Goal: Task Accomplishment & Management: Complete application form

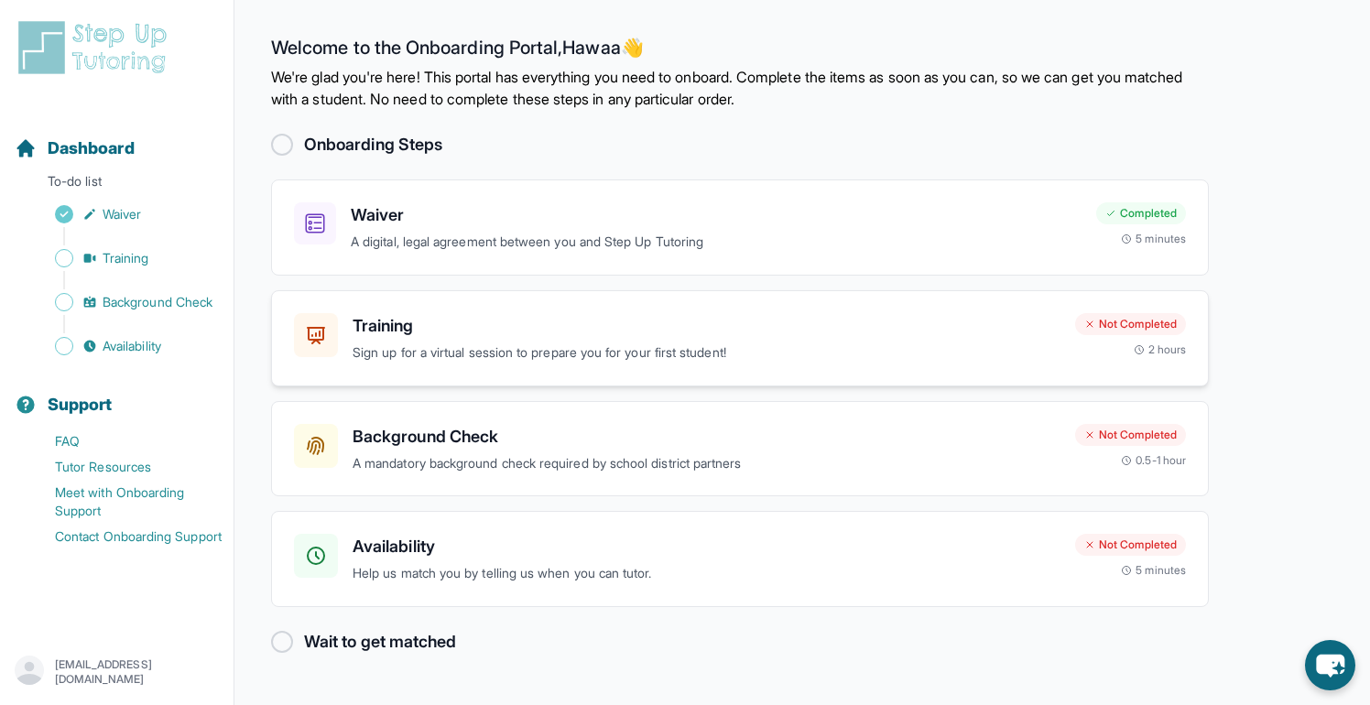
click at [680, 343] on p "Sign up for a virtual session to prepare you for your first student!" at bounding box center [707, 353] width 708 height 21
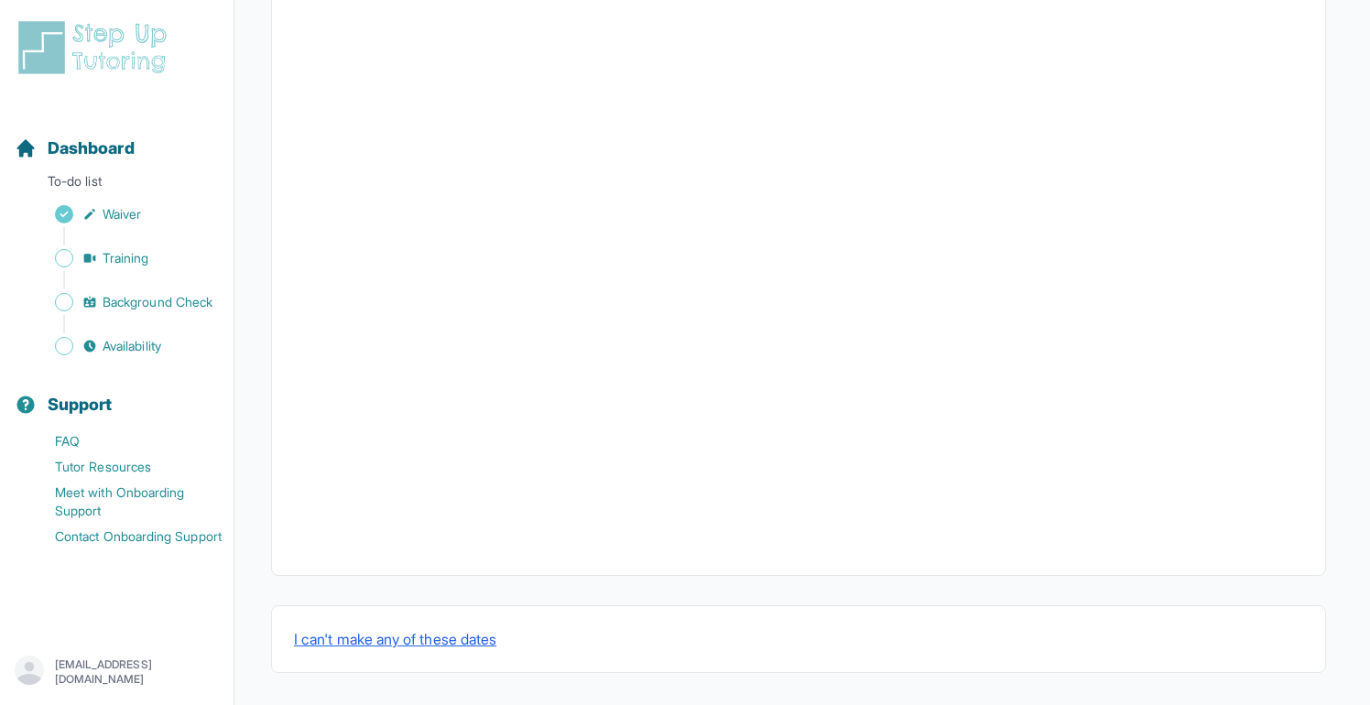
scroll to position [584, 0]
click at [405, 639] on button "I can't make any of these dates" at bounding box center [395, 635] width 202 height 22
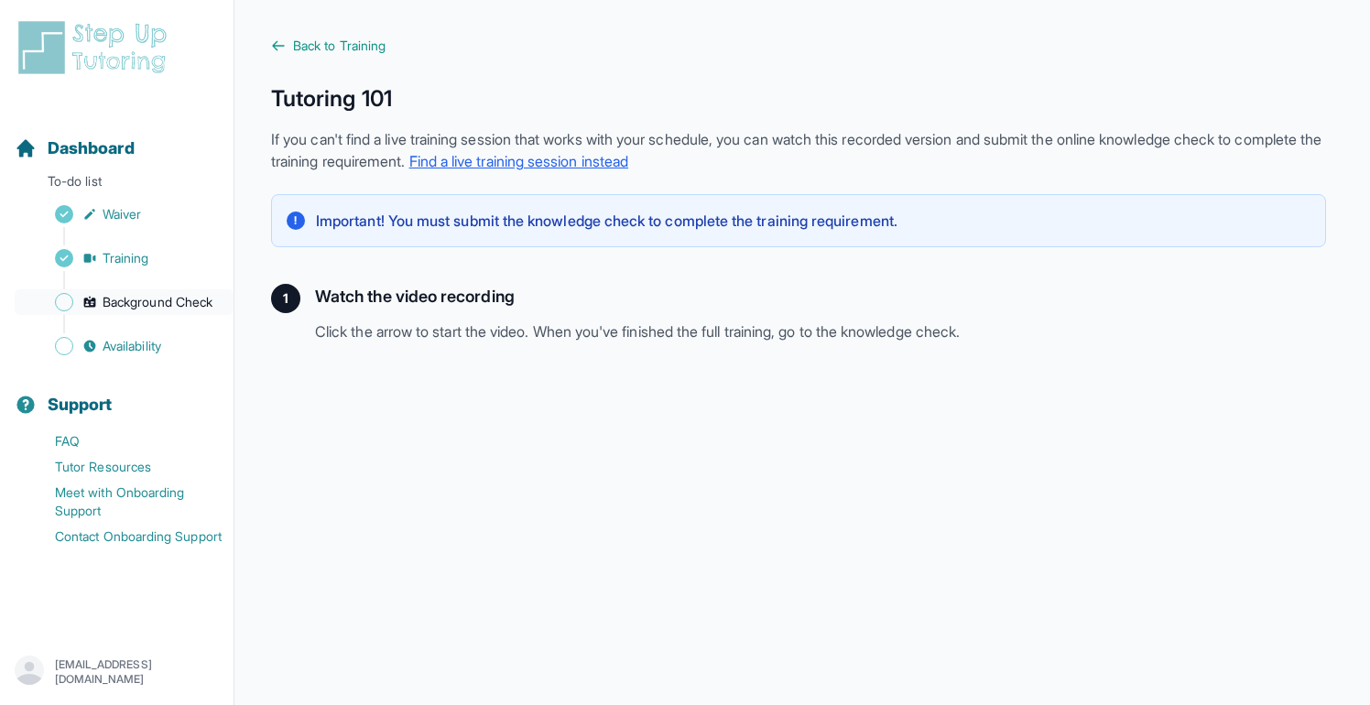
click at [200, 300] on span "Background Check" at bounding box center [158, 302] width 110 height 18
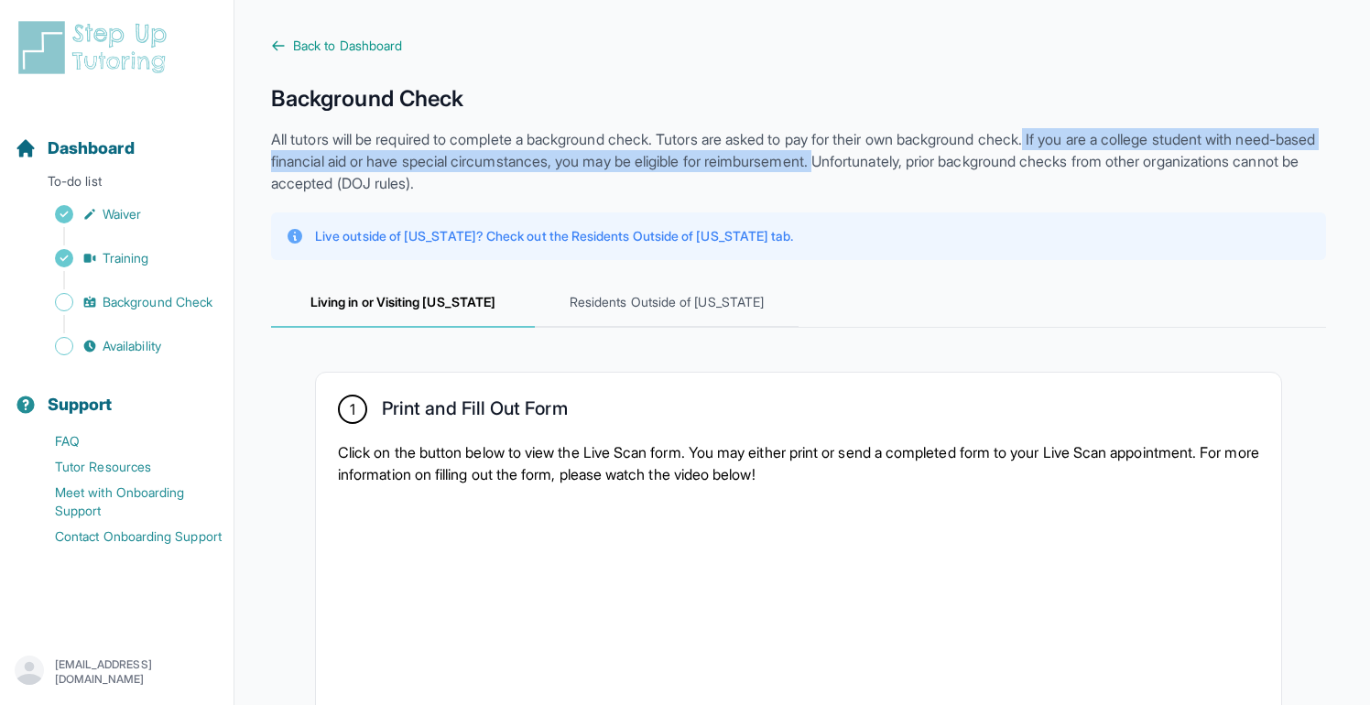
drag, startPoint x: 1073, startPoint y: 133, endPoint x: 937, endPoint y: 169, distance: 140.2
click at [937, 169] on p "All tutors will be required to complete a background check. Tutors are asked to…" at bounding box center [798, 161] width 1055 height 66
copy p "If you are a college student with need-based financial aid or have special circ…"
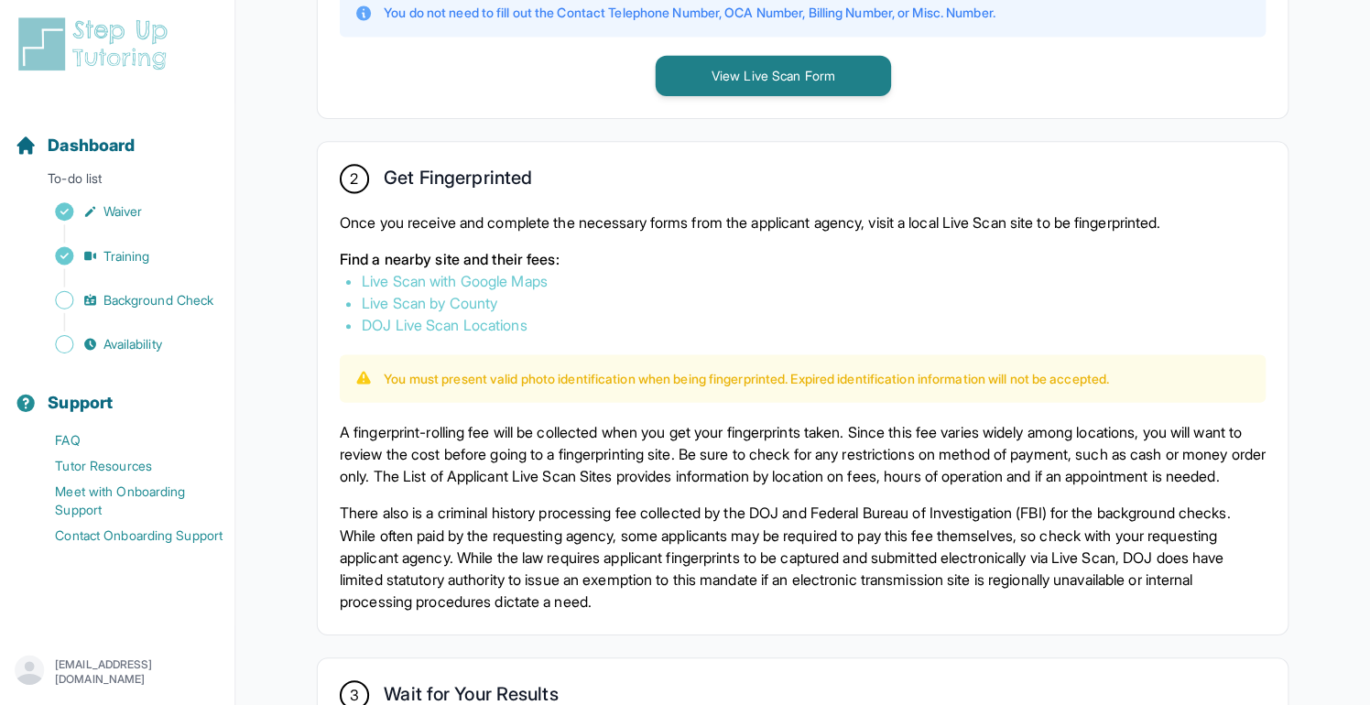
scroll to position [930, 0]
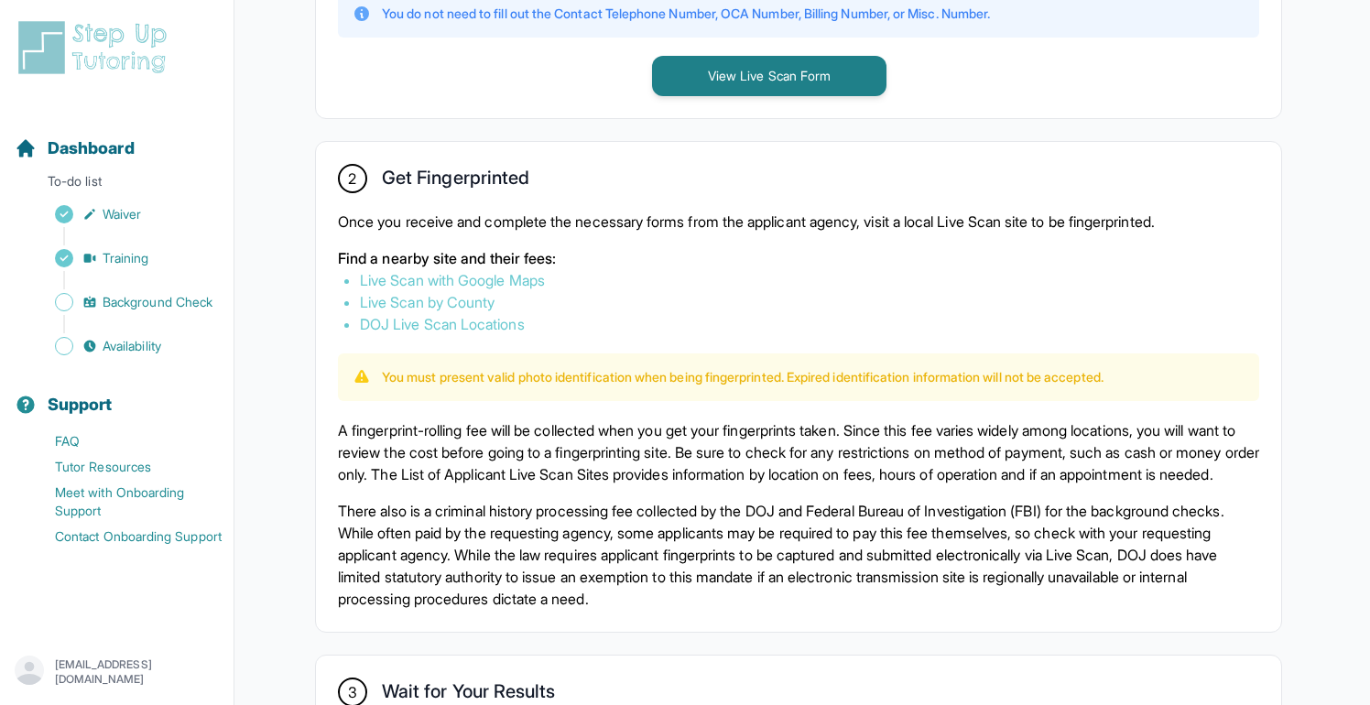
click at [100, 49] on img at bounding box center [96, 47] width 163 height 59
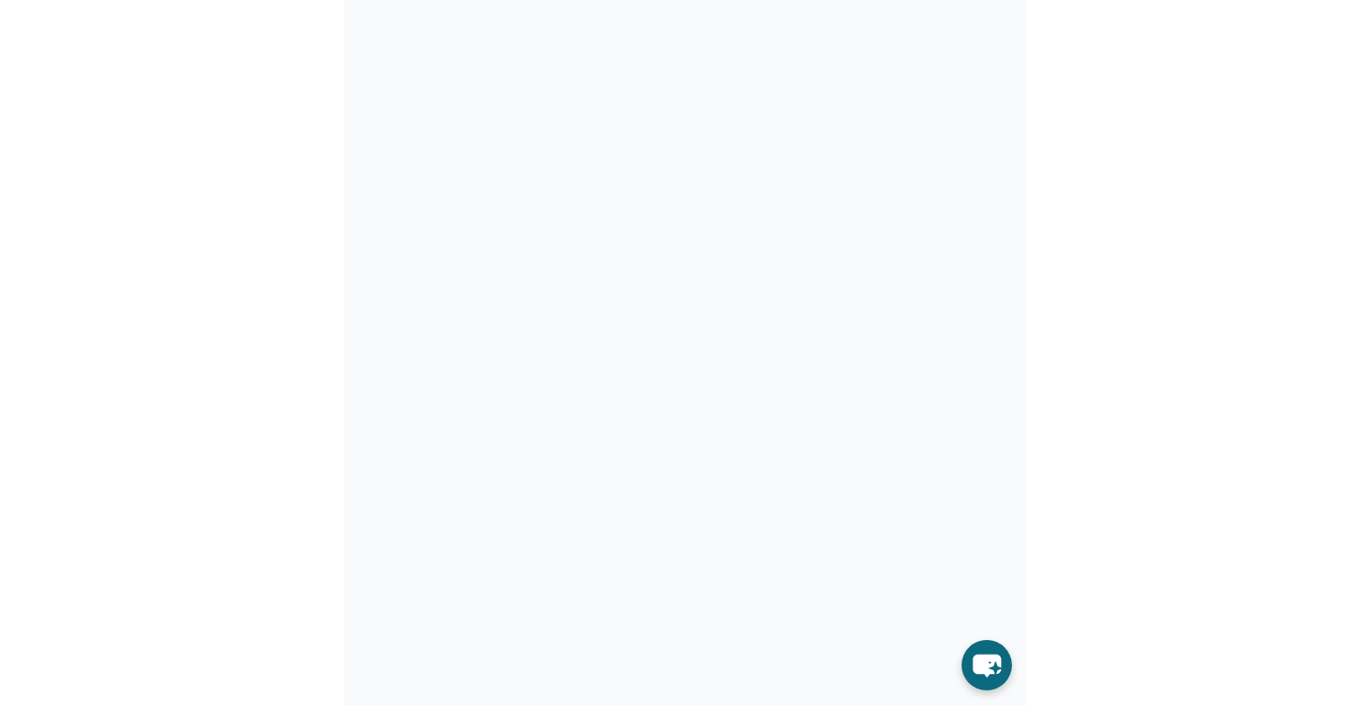
scroll to position [233, 0]
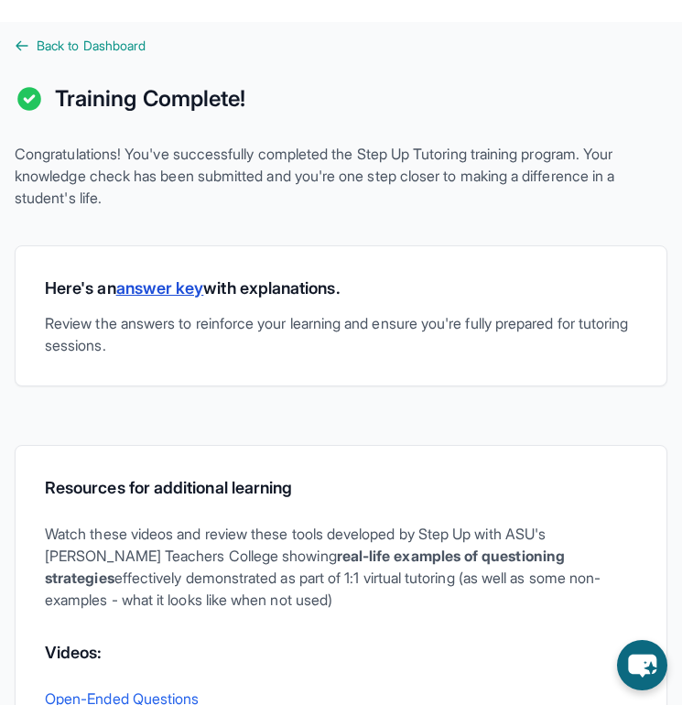
click at [163, 281] on link "answer key" at bounding box center [160, 287] width 88 height 19
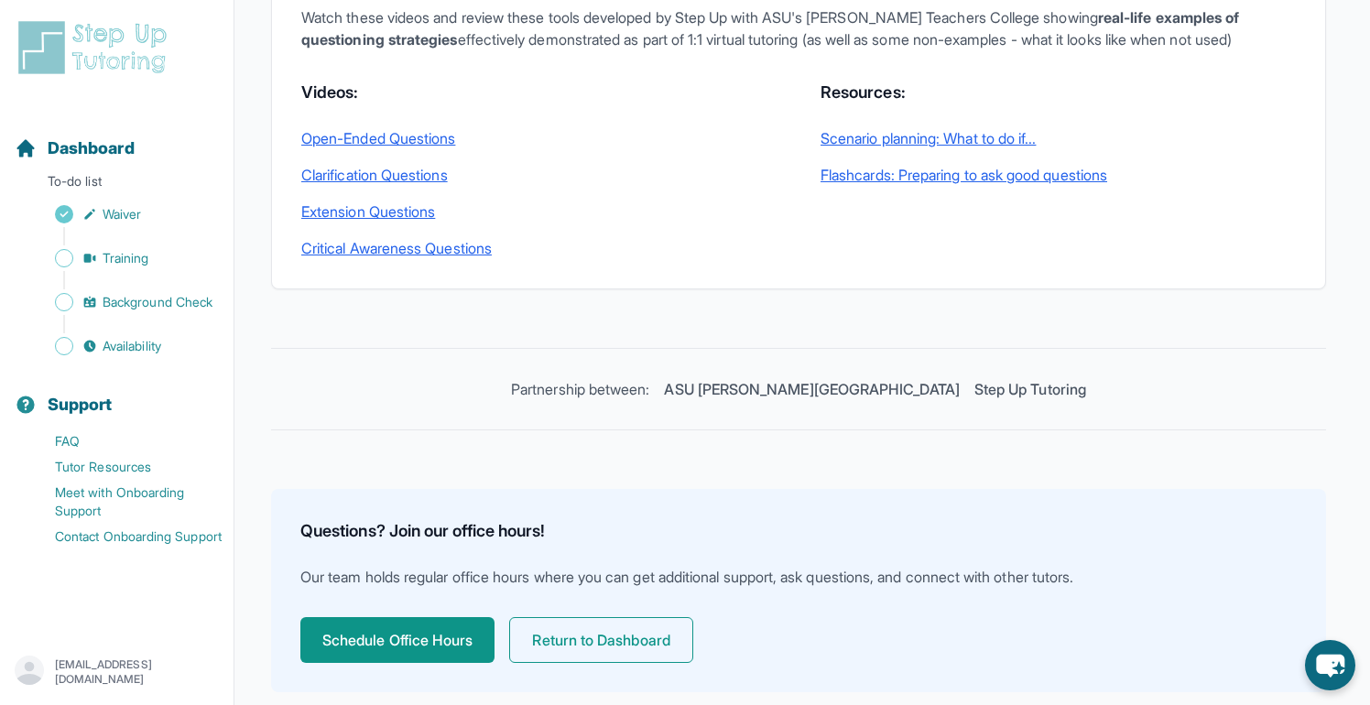
scroll to position [562, 0]
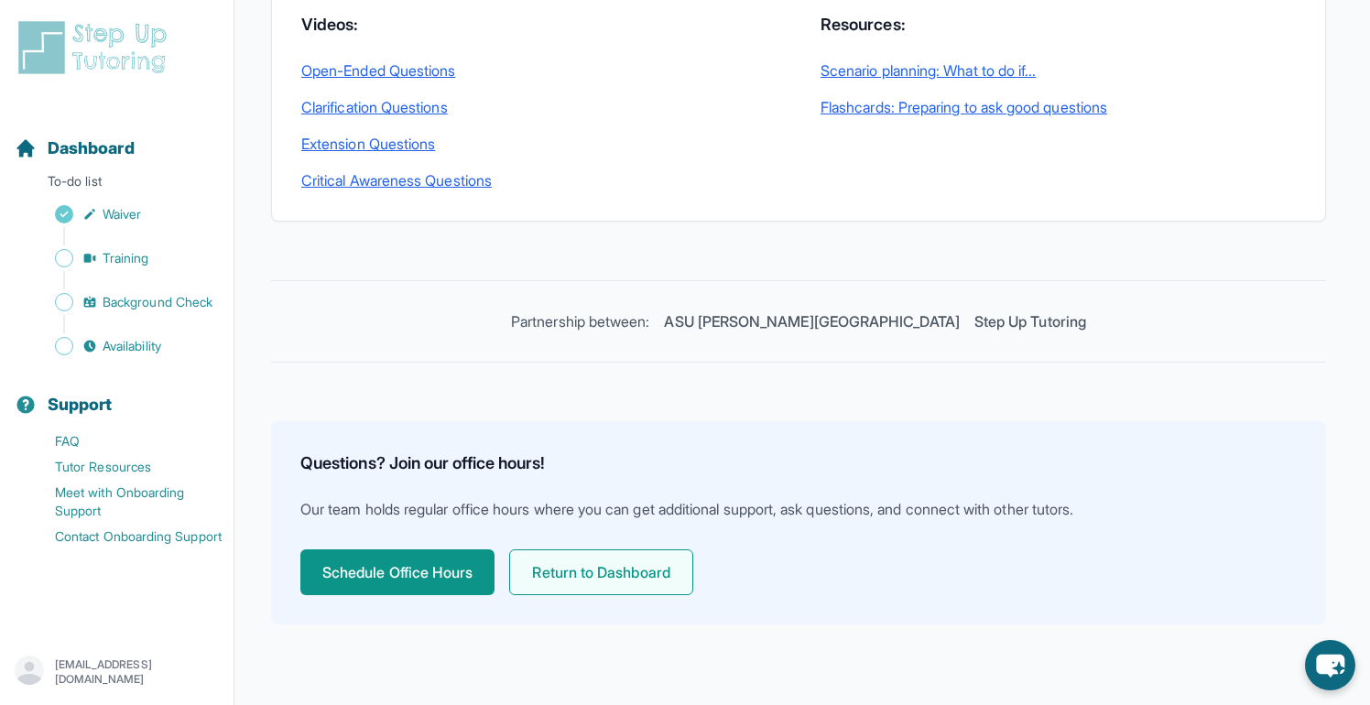
click at [556, 585] on button "Return to Dashboard" at bounding box center [600, 573] width 183 height 46
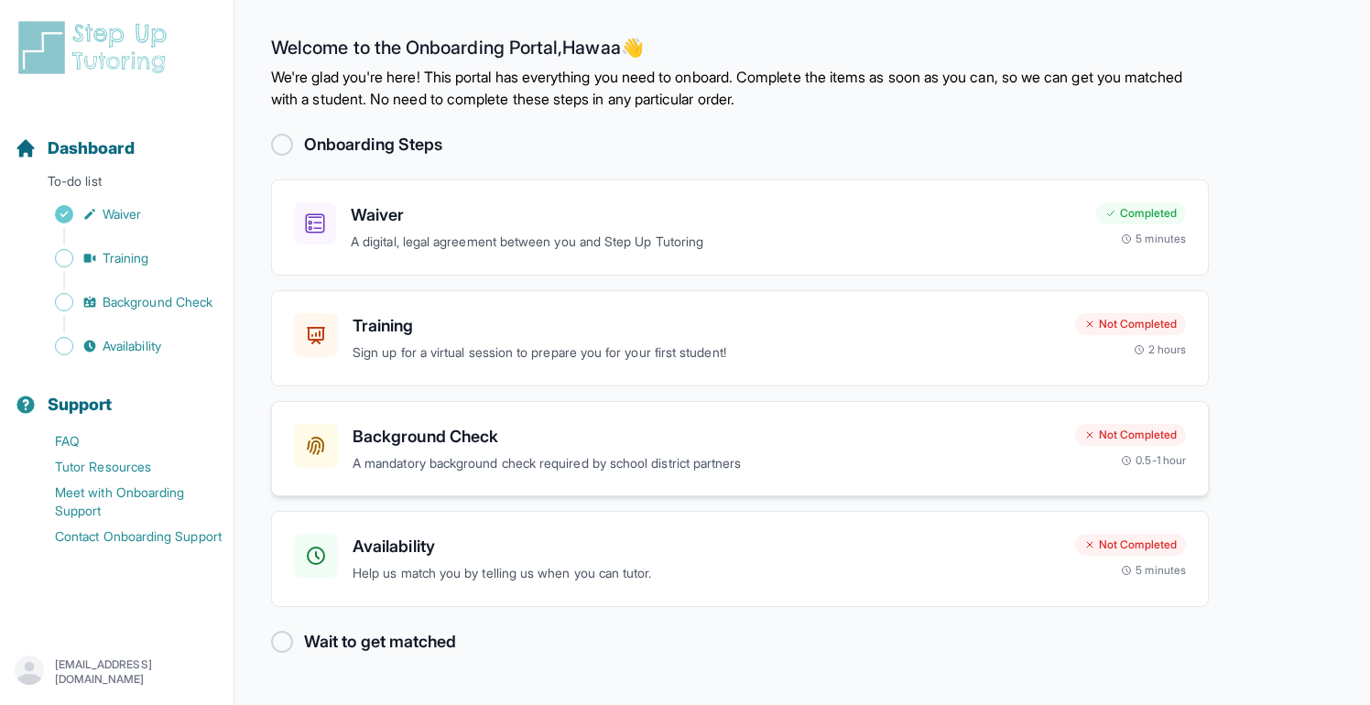
click at [682, 432] on h3 "Background Check" at bounding box center [707, 437] width 708 height 26
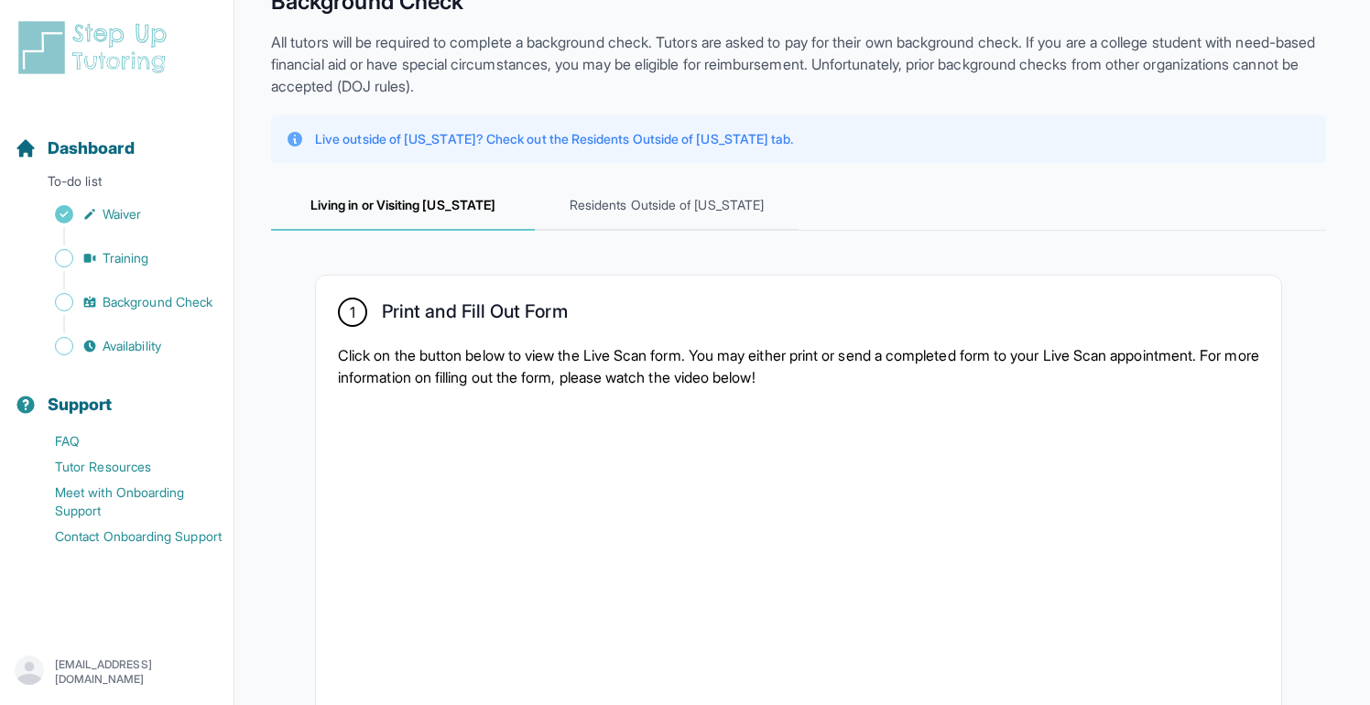
scroll to position [76, 0]
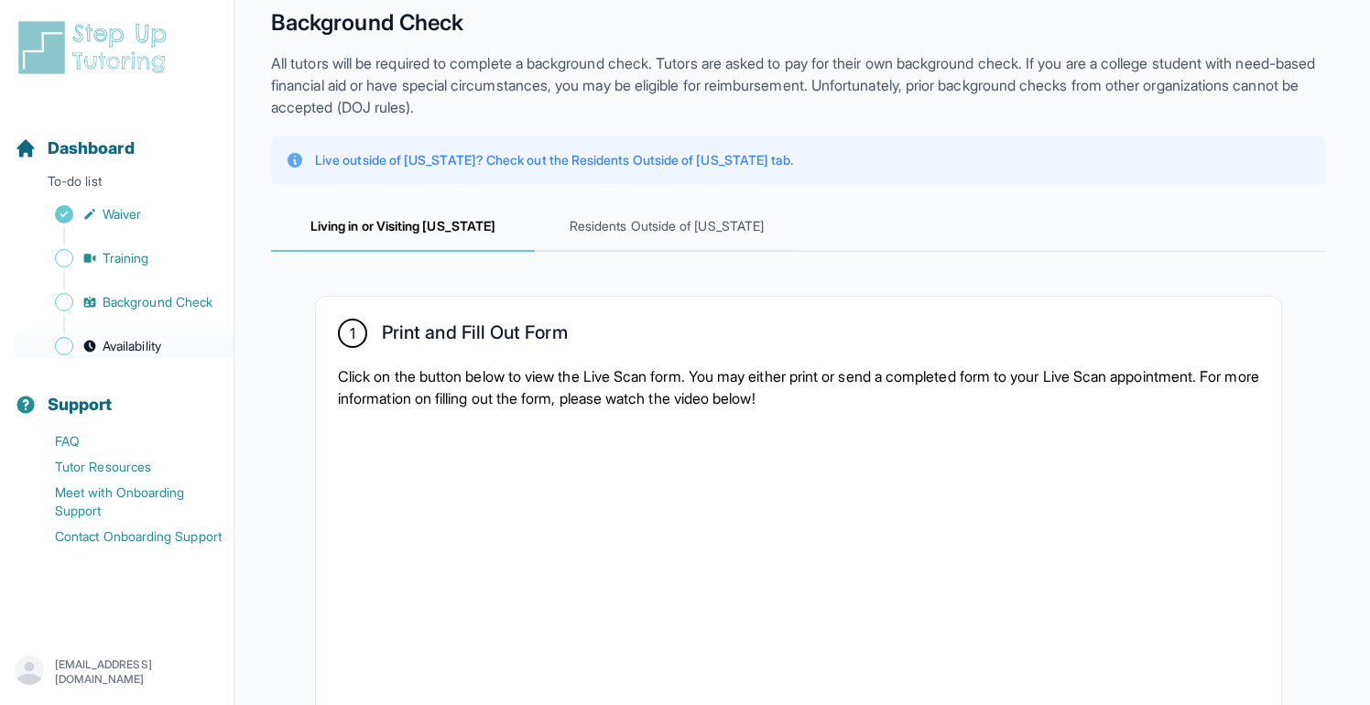
click at [104, 339] on span "Availability" at bounding box center [132, 346] width 59 height 18
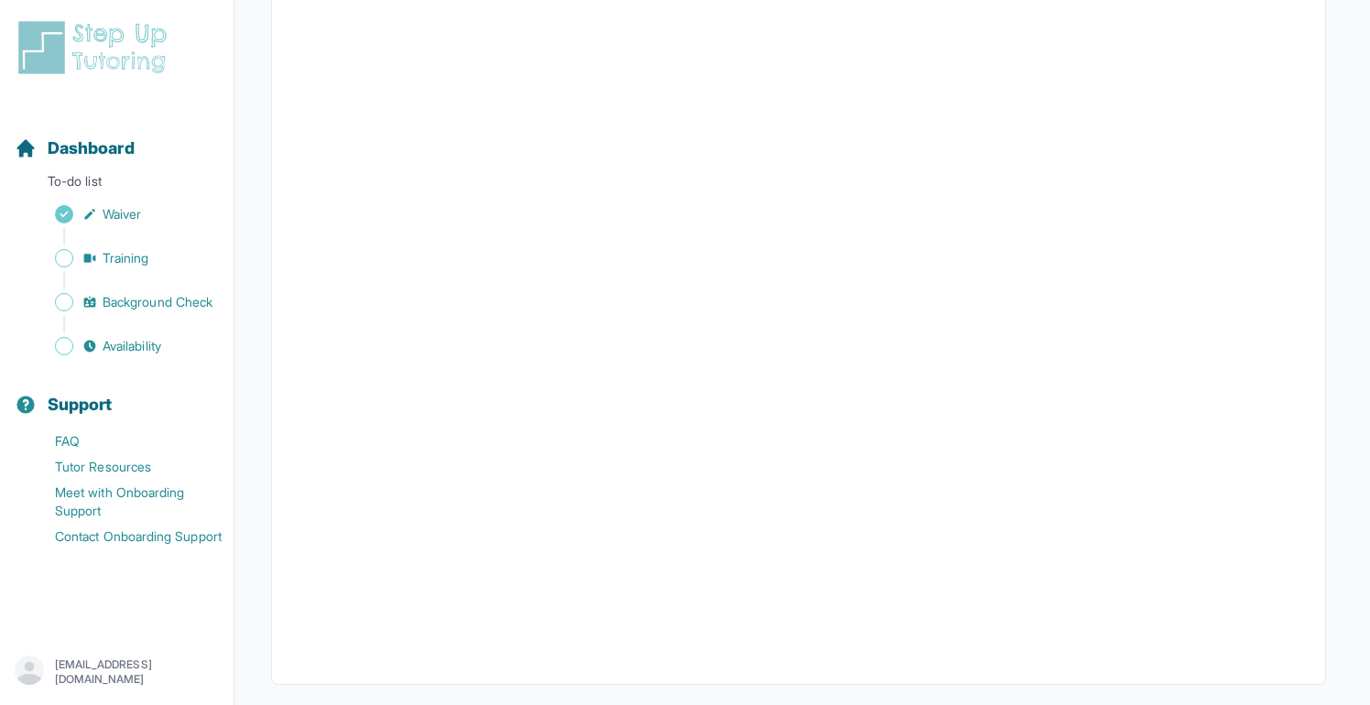
scroll to position [359, 0]
click at [124, 307] on span "Background Check" at bounding box center [158, 302] width 110 height 18
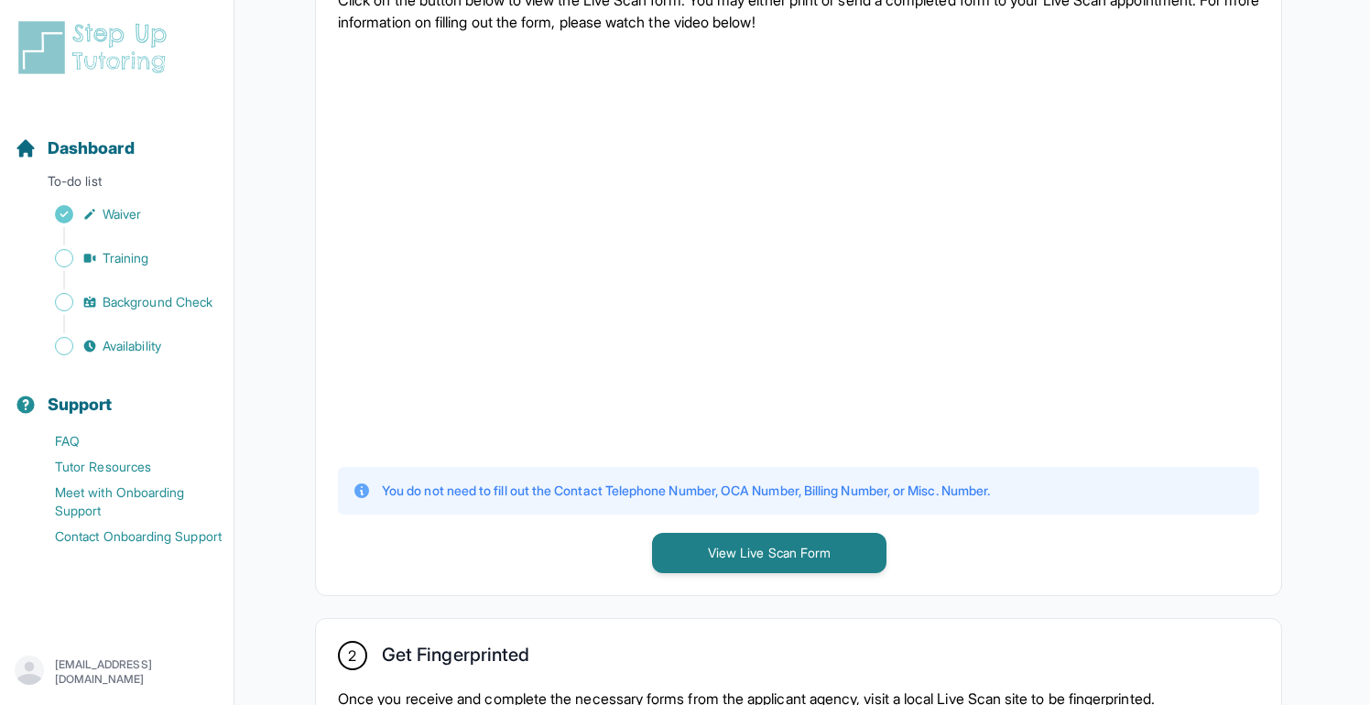
scroll to position [412, 0]
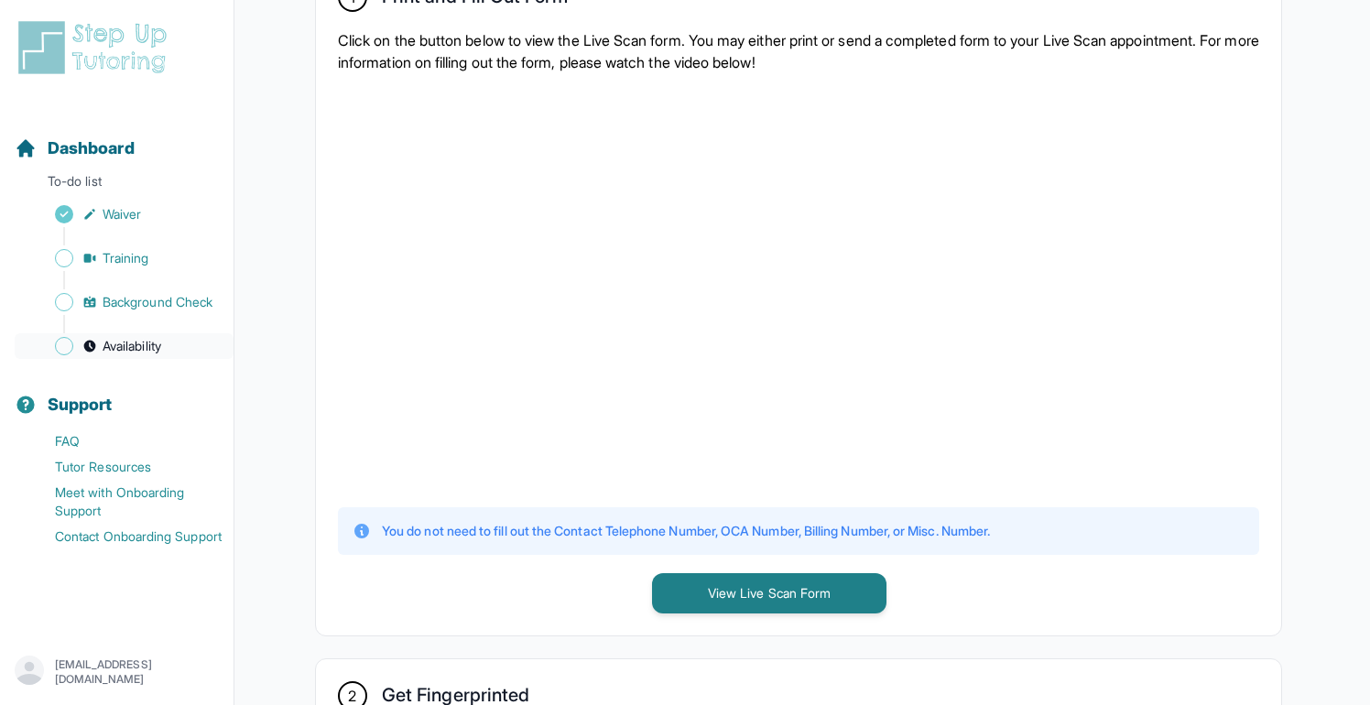
click at [120, 355] on link "Availability" at bounding box center [124, 346] width 219 height 26
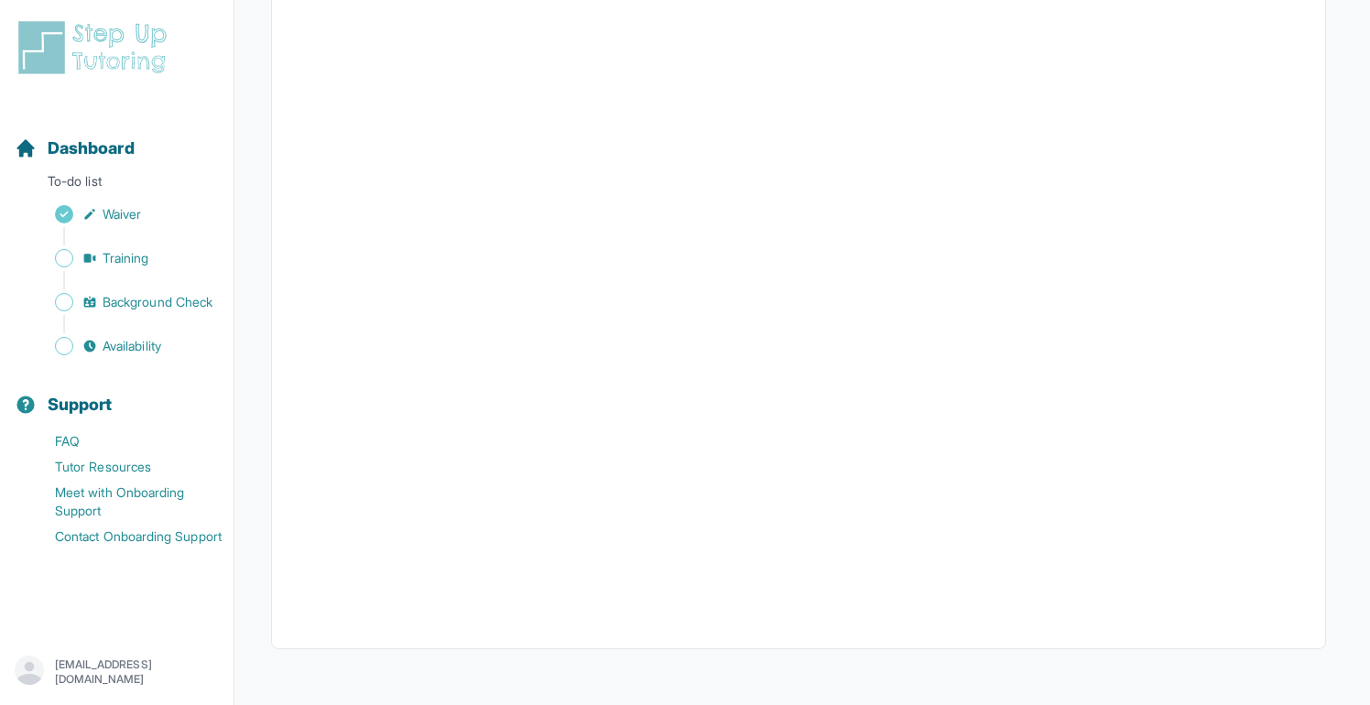
scroll to position [359, 0]
